Goal: Find contact information: Find contact information

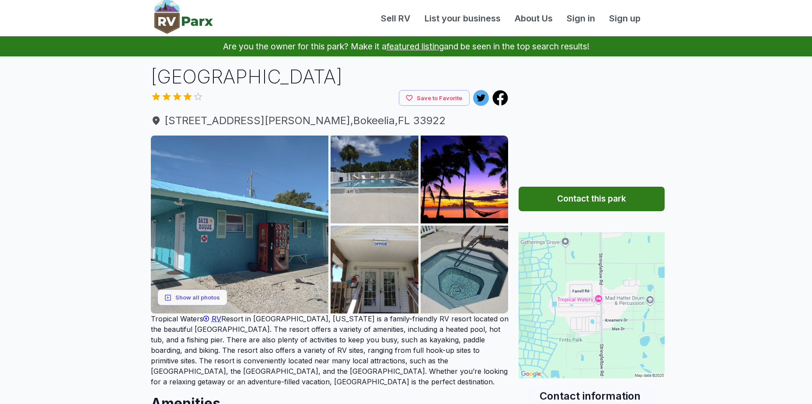
click at [597, 196] on button "Contact this park" at bounding box center [591, 199] width 146 height 24
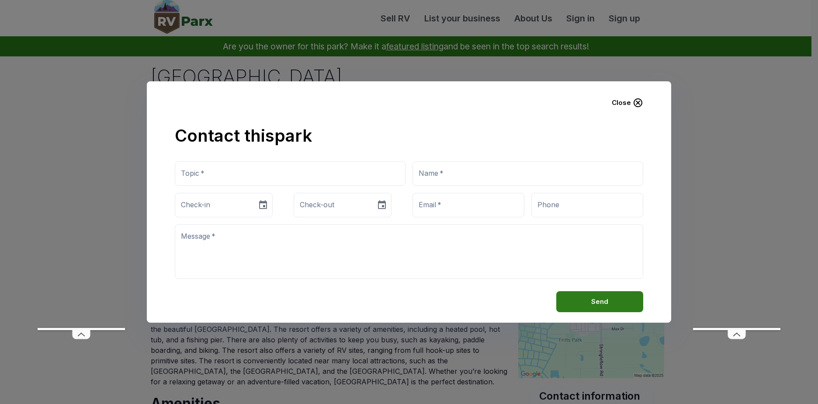
click at [638, 103] on icon "button" at bounding box center [638, 102] width 9 height 9
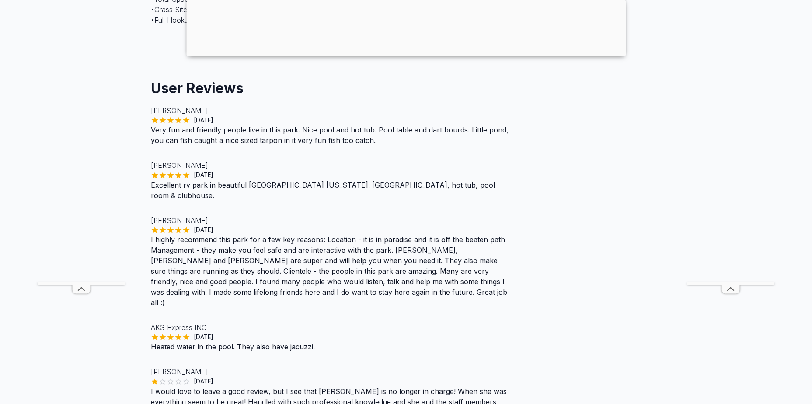
scroll to position [684, 0]
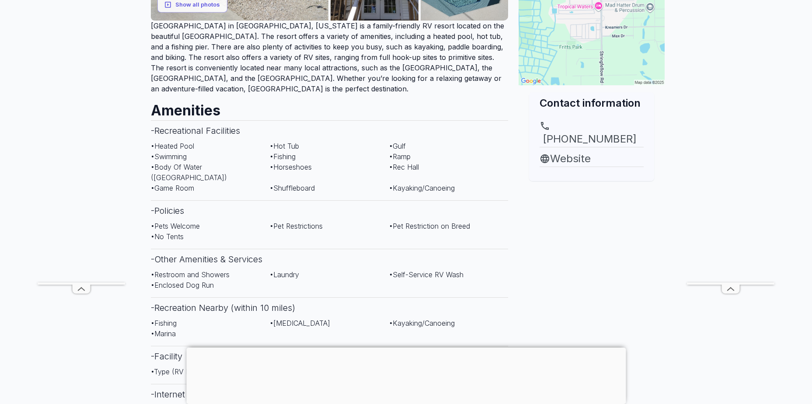
scroll to position [301, 0]
